Goal: Information Seeking & Learning: Learn about a topic

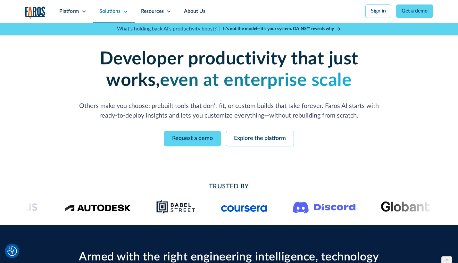
click at [119, 12] on div "Solutions" at bounding box center [109, 12] width 21 height 8
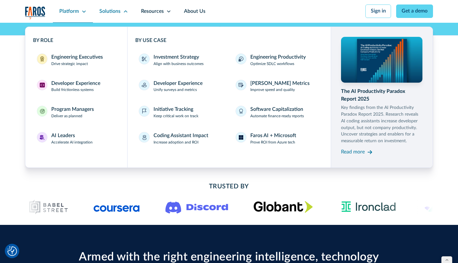
click at [81, 11] on icon at bounding box center [83, 11] width 5 height 5
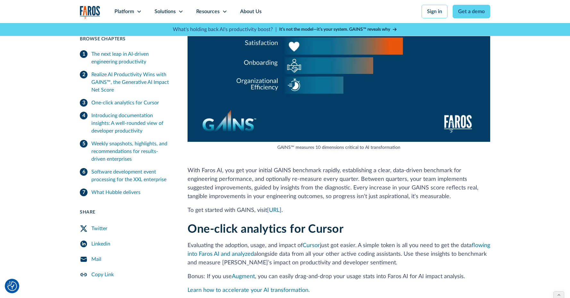
scroll to position [968, 0]
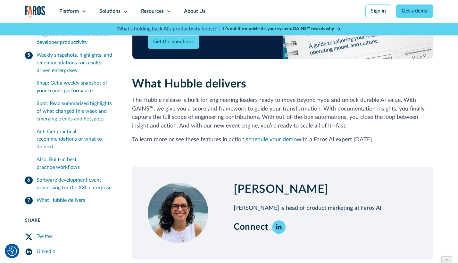
scroll to position [3199, 0]
